Goal: Browse casually

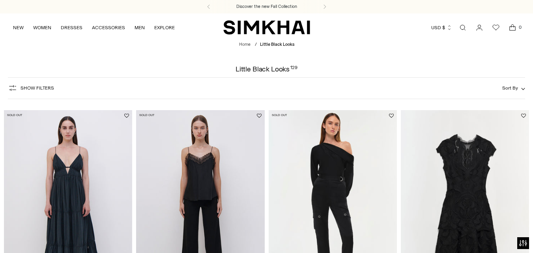
click at [306, 26] on img "SIMKHAI" at bounding box center [266, 27] width 87 height 15
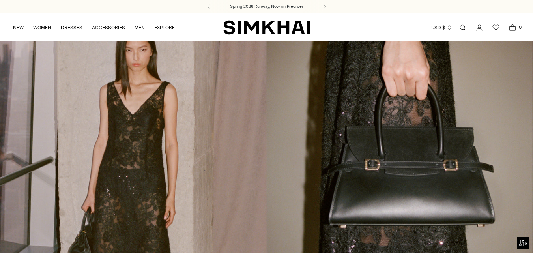
drag, startPoint x: 253, startPoint y: 26, endPoint x: 241, endPoint y: 26, distance: 12.2
click at [241, 26] on img "SIMKHAI" at bounding box center [266, 27] width 87 height 15
